Goal: Information Seeking & Learning: Learn about a topic

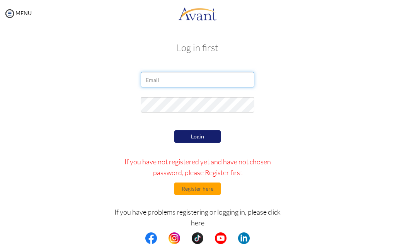
click at [177, 85] on input "email" at bounding box center [197, 79] width 113 height 15
type input "[EMAIL_ADDRESS][DOMAIN_NAME]"
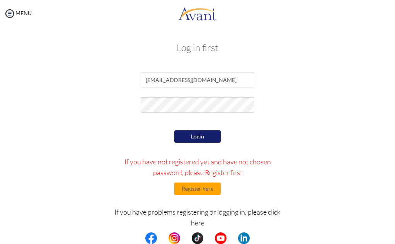
click at [191, 136] on button "Login" at bounding box center [197, 136] width 46 height 12
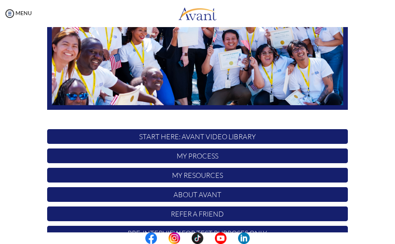
scroll to position [149, 0]
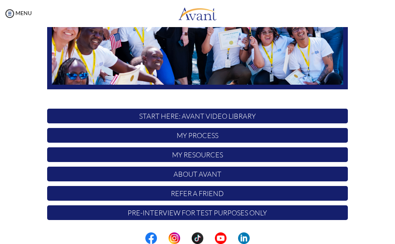
click at [211, 135] on p "My Process" at bounding box center [197, 135] width 301 height 15
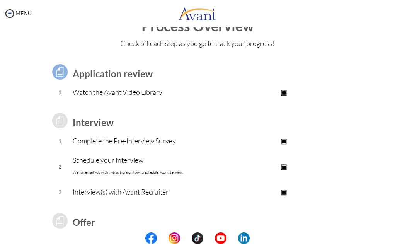
scroll to position [0, 0]
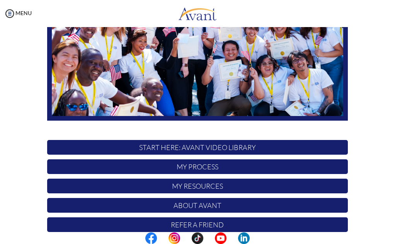
scroll to position [149, 0]
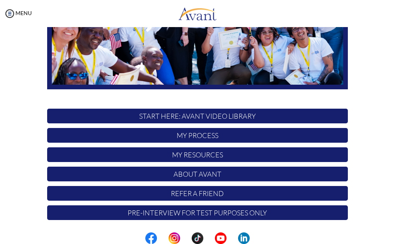
click at [219, 116] on p "START HERE: Avant Video Library" at bounding box center [197, 116] width 301 height 15
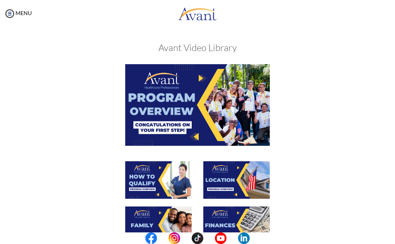
click at [199, 121] on img at bounding box center [197, 104] width 145 height 81
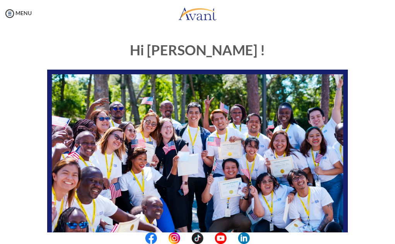
click at [185, 140] on img at bounding box center [197, 154] width 301 height 169
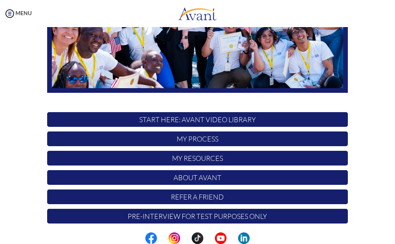
scroll to position [149, 0]
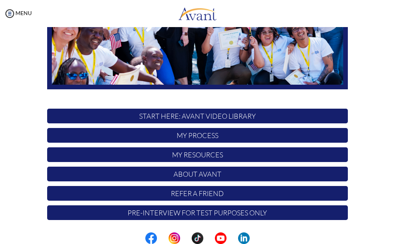
click at [229, 119] on p "START HERE: Avant Video Library" at bounding box center [197, 116] width 301 height 15
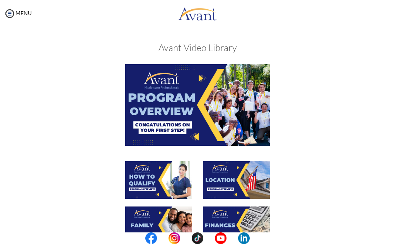
click at [206, 117] on img at bounding box center [197, 104] width 145 height 81
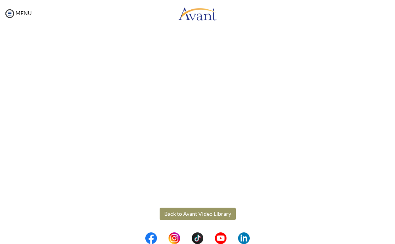
scroll to position [93, 0]
